Goal: Navigation & Orientation: Find specific page/section

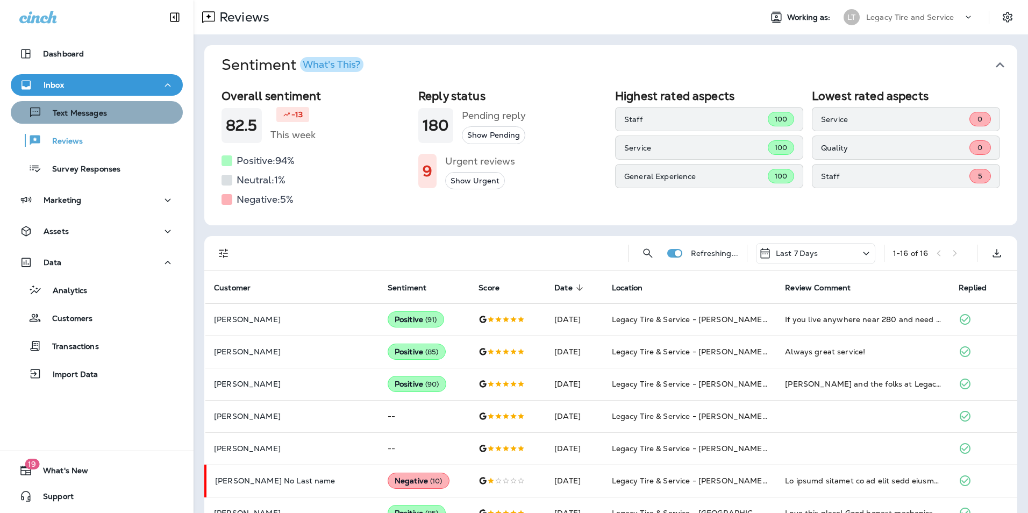
click at [103, 120] on div "Text Messages" at bounding box center [61, 112] width 92 height 16
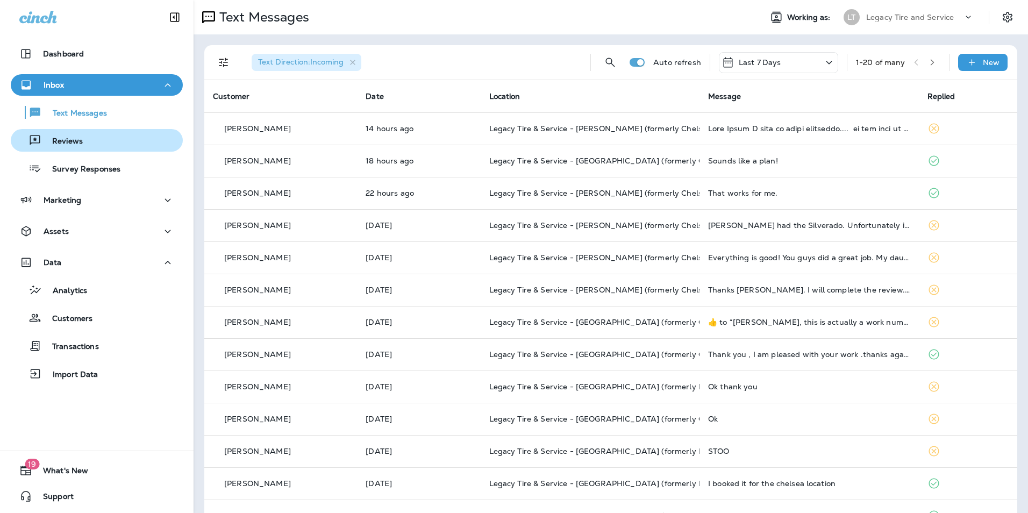
click at [97, 148] on button "Reviews" at bounding box center [97, 140] width 172 height 23
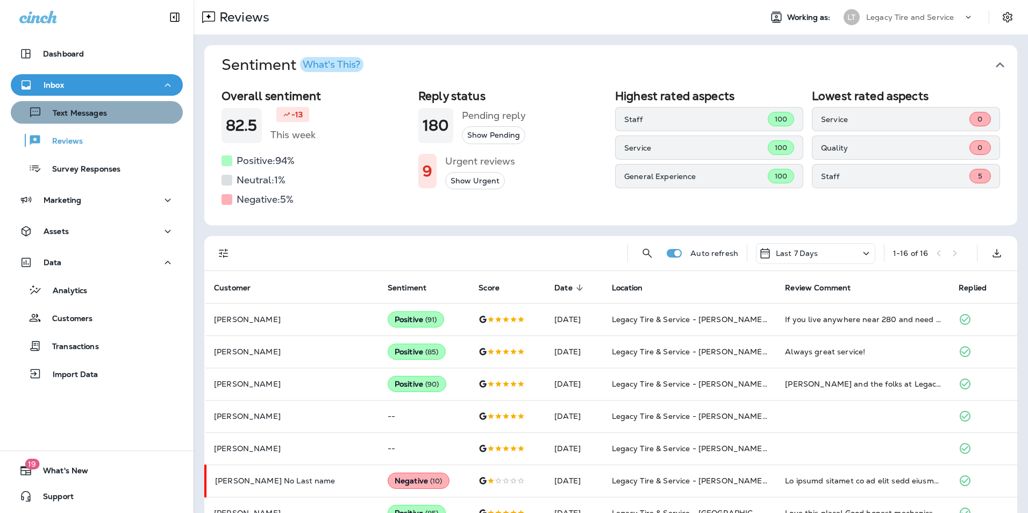
click at [101, 112] on p "Text Messages" at bounding box center [74, 114] width 65 height 10
